Goal: Obtain resource: Obtain resource

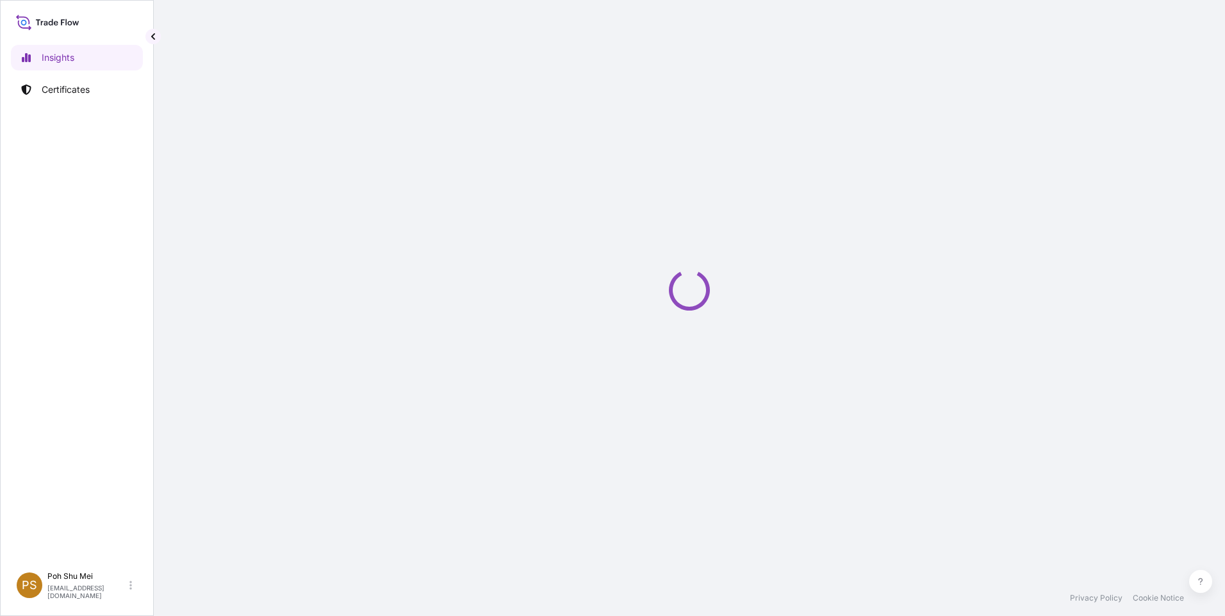
select select "2025"
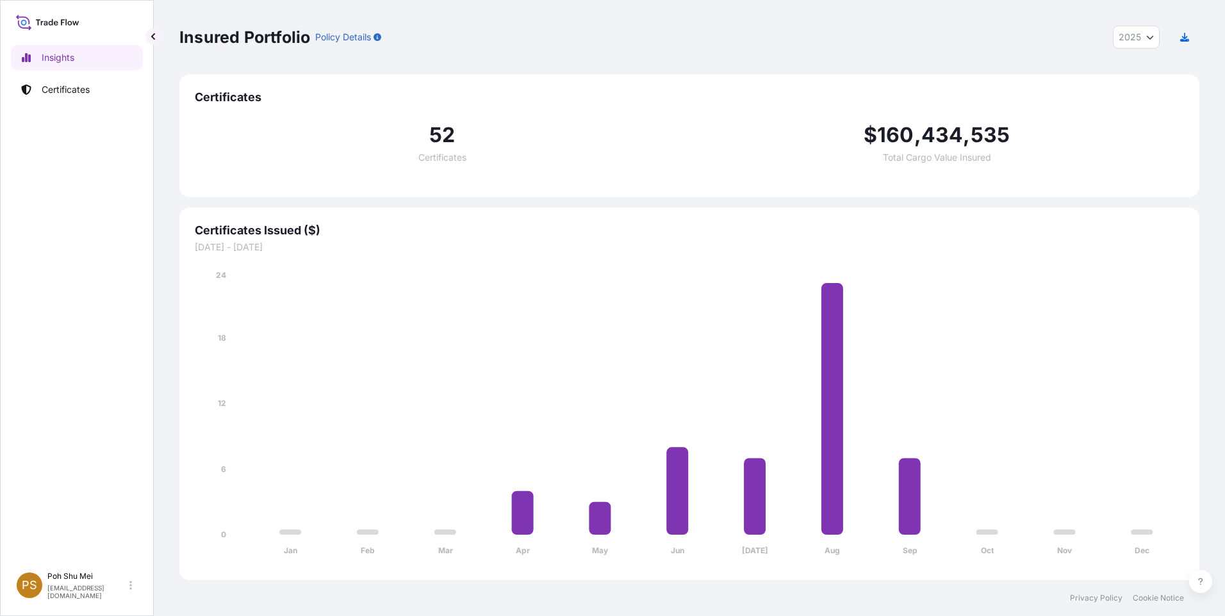
click at [100, 76] on div "Insights Certificates" at bounding box center [77, 299] width 132 height 532
click at [94, 82] on link "Certificates" at bounding box center [77, 90] width 132 height 26
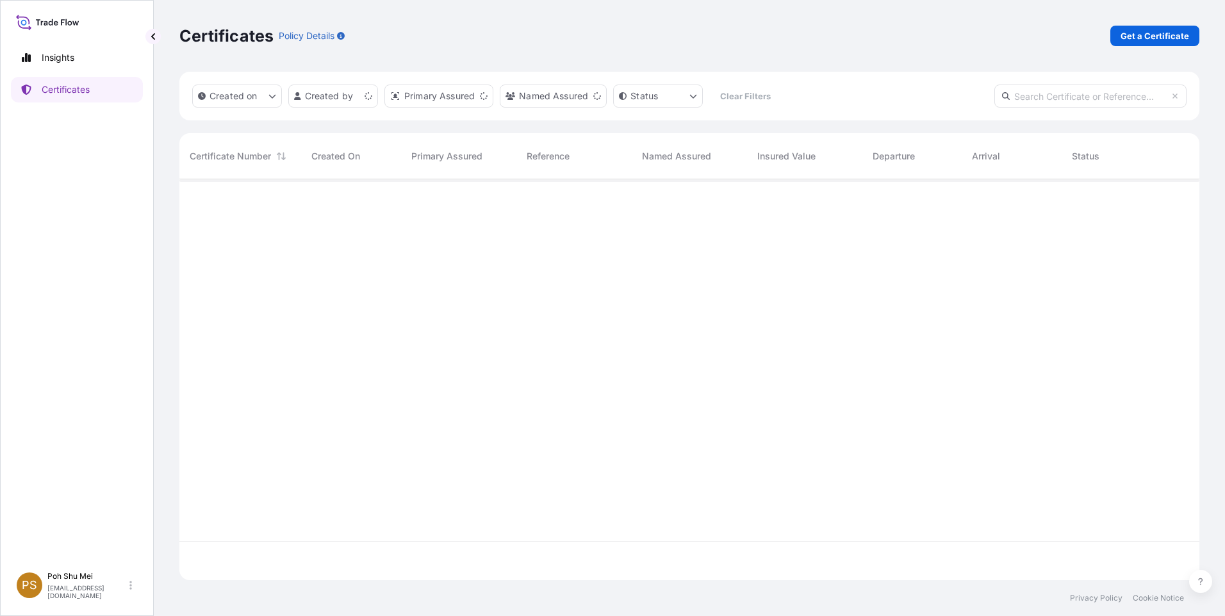
scroll to position [398, 1010]
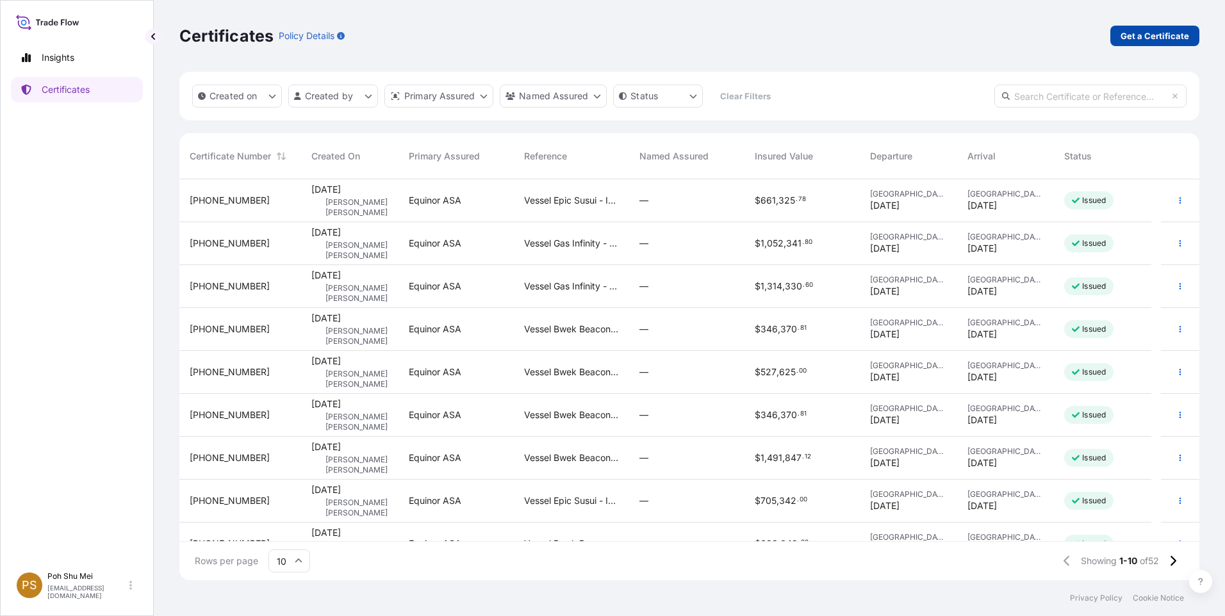
click at [1155, 33] on p "Get a Certificate" at bounding box center [1154, 35] width 69 height 13
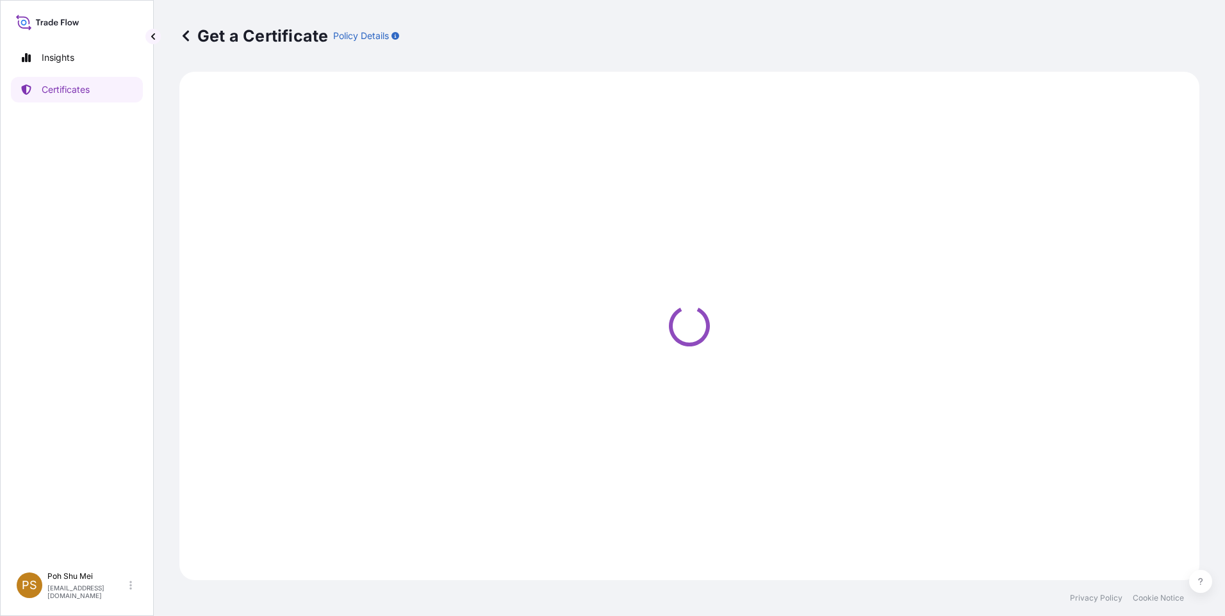
select select "Sea"
